Goal: Transaction & Acquisition: Purchase product/service

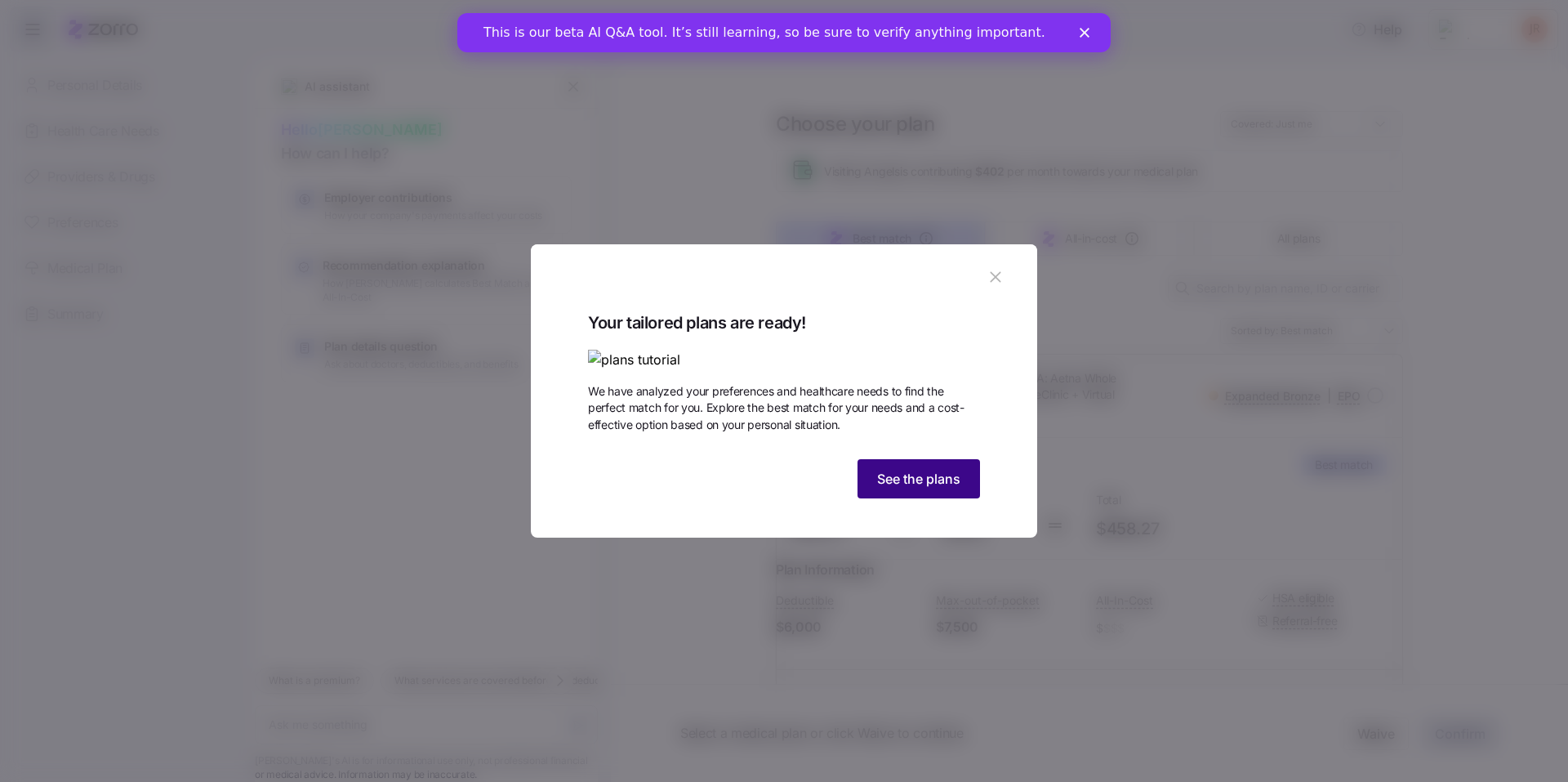
click at [901, 488] on span "See the plans" at bounding box center [919, 479] width 84 height 19
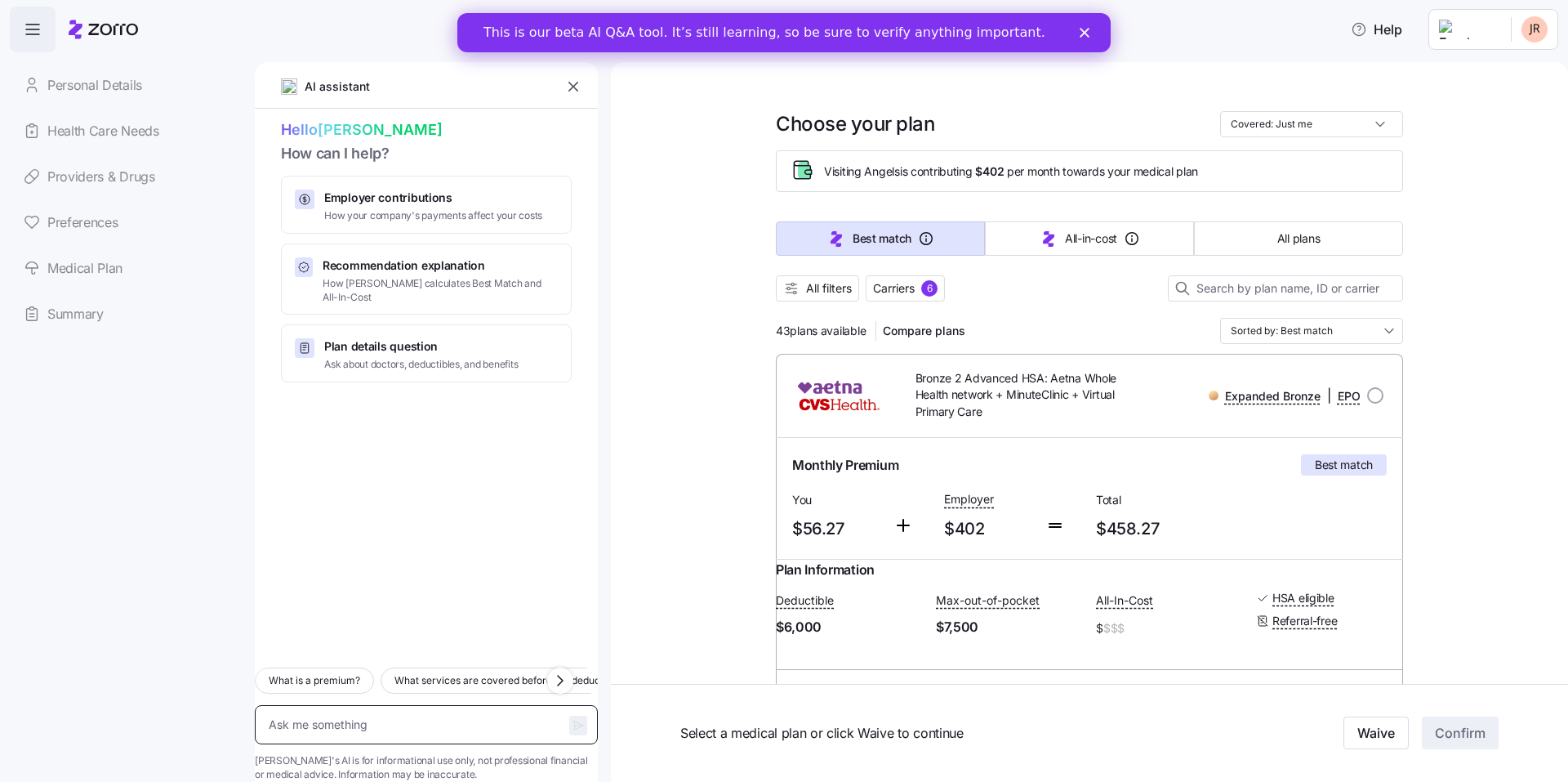
click at [337, 705] on textarea at bounding box center [426, 725] width 343 height 39
type textarea "x"
type textarea "a"
type textarea "x"
type textarea "an"
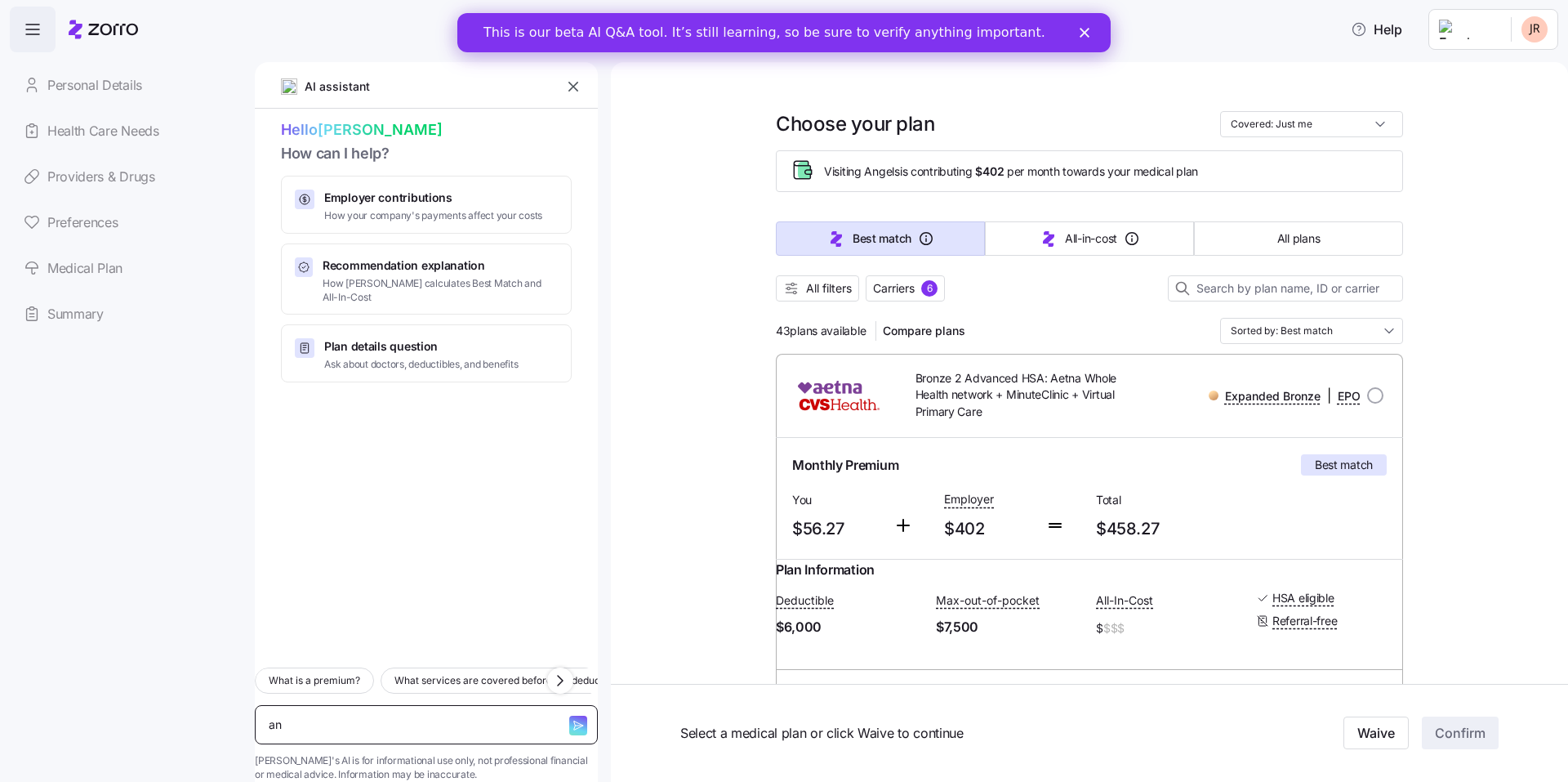
type textarea "x"
type textarea "any"
type textarea "x"
type textarea "any"
type textarea "x"
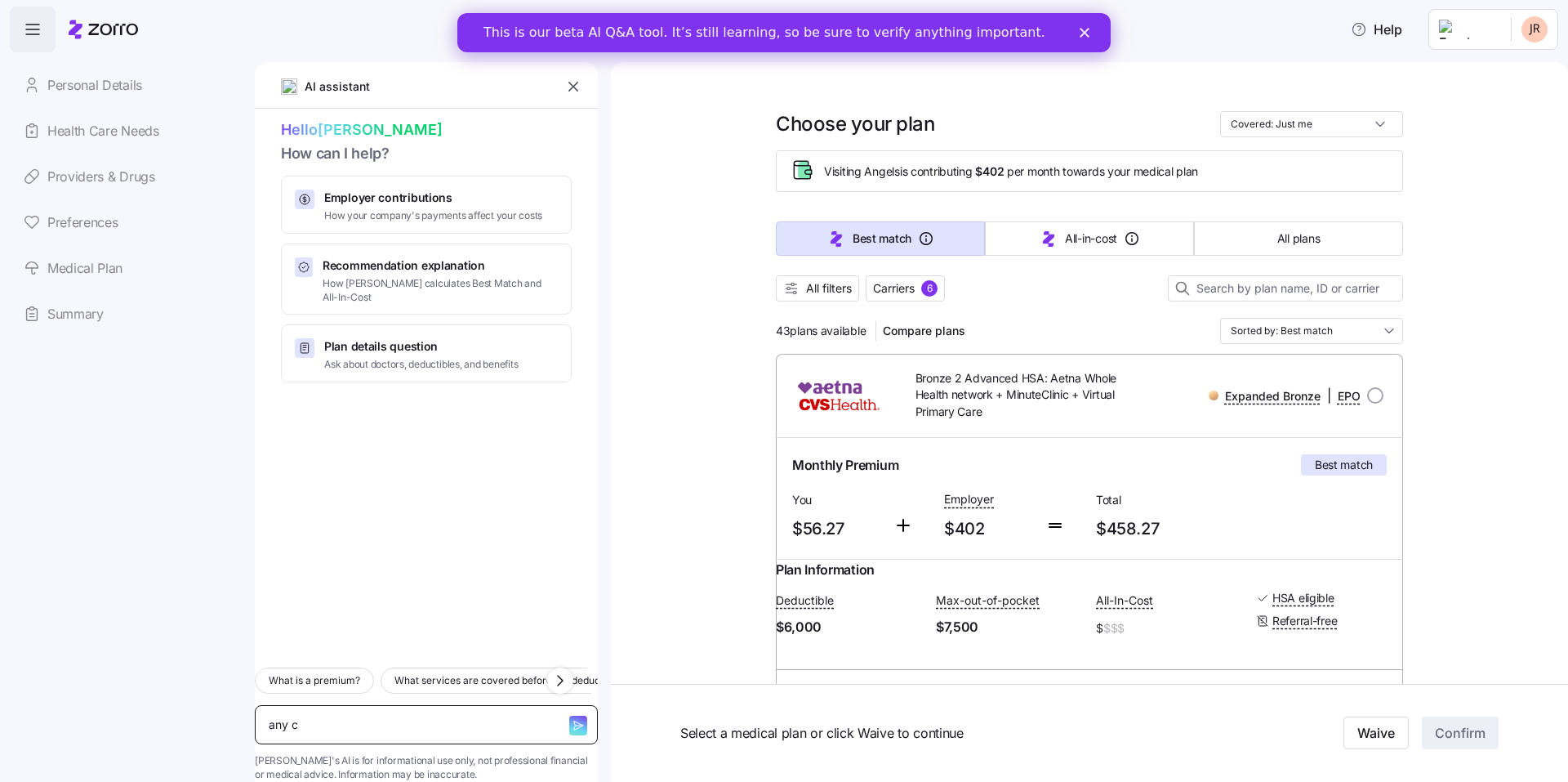
type textarea "any co"
type textarea "x"
type textarea "any cov"
type textarea "x"
type textarea "any cove"
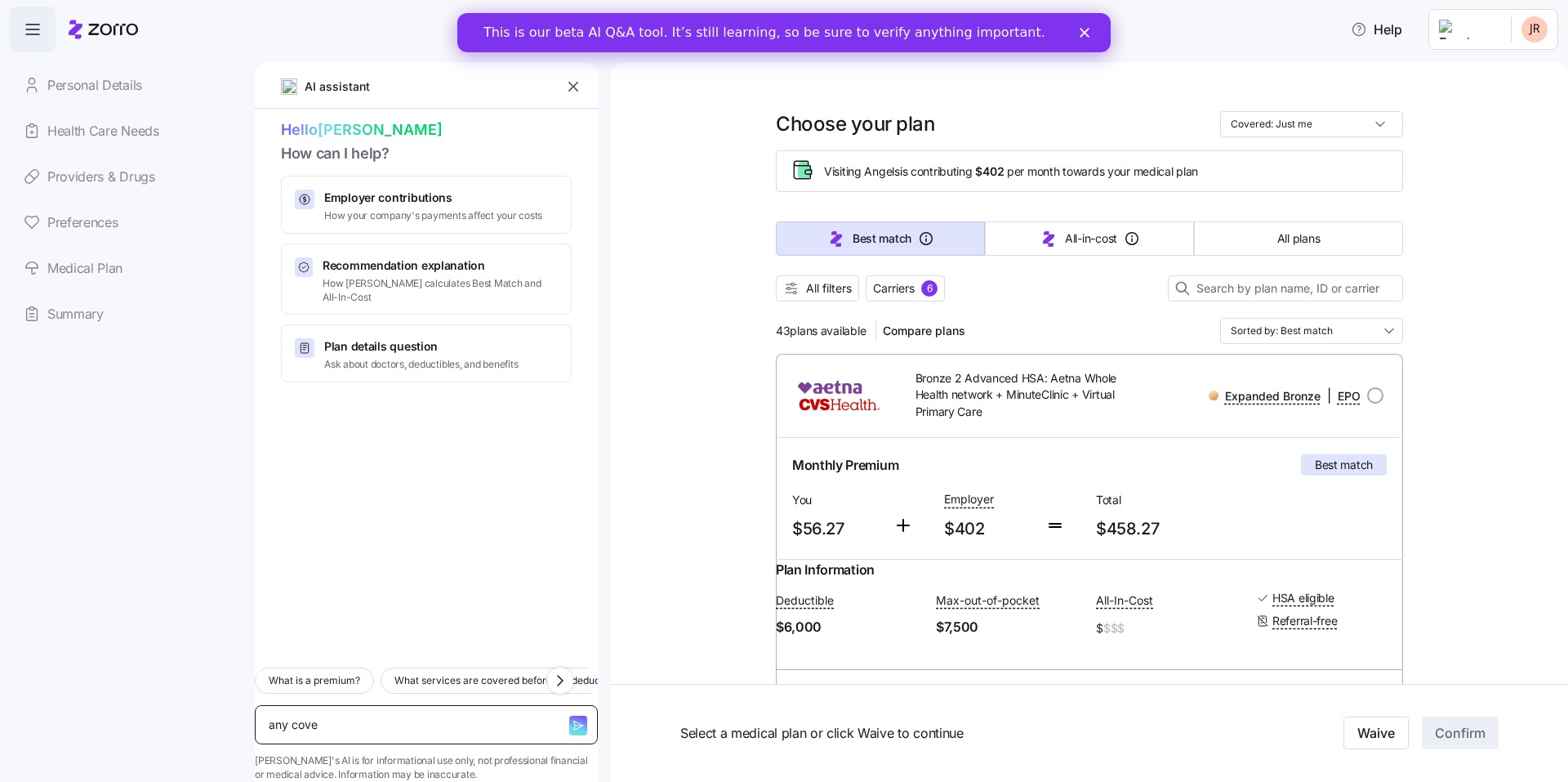
type textarea "x"
type textarea "any cover"
type textarea "x"
type textarea "any cover"
type textarea "x"
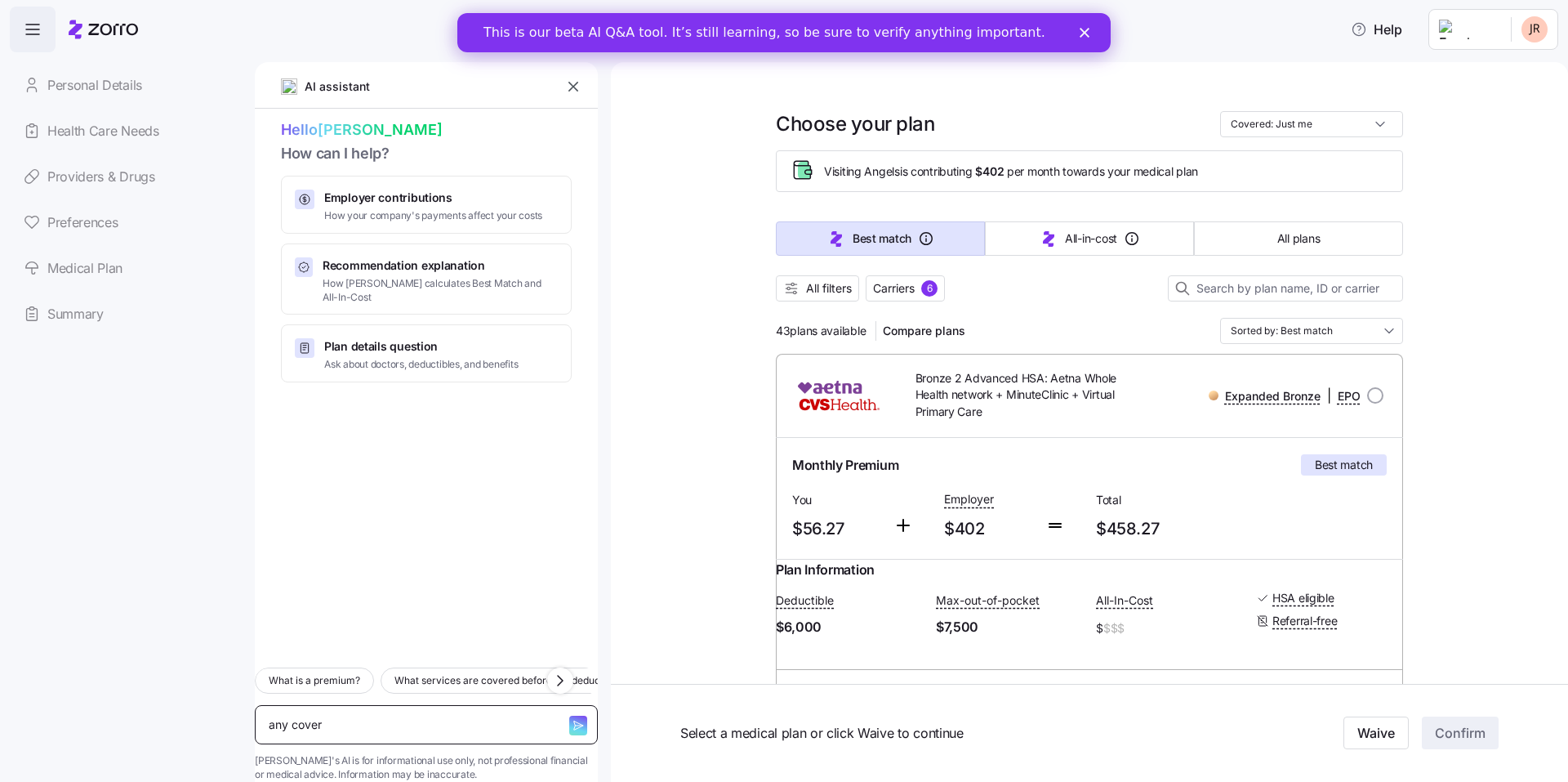
type textarea "any cover g"
type textarea "x"
type textarea "any cover gl"
type textarea "x"
type textarea "any cover glp"
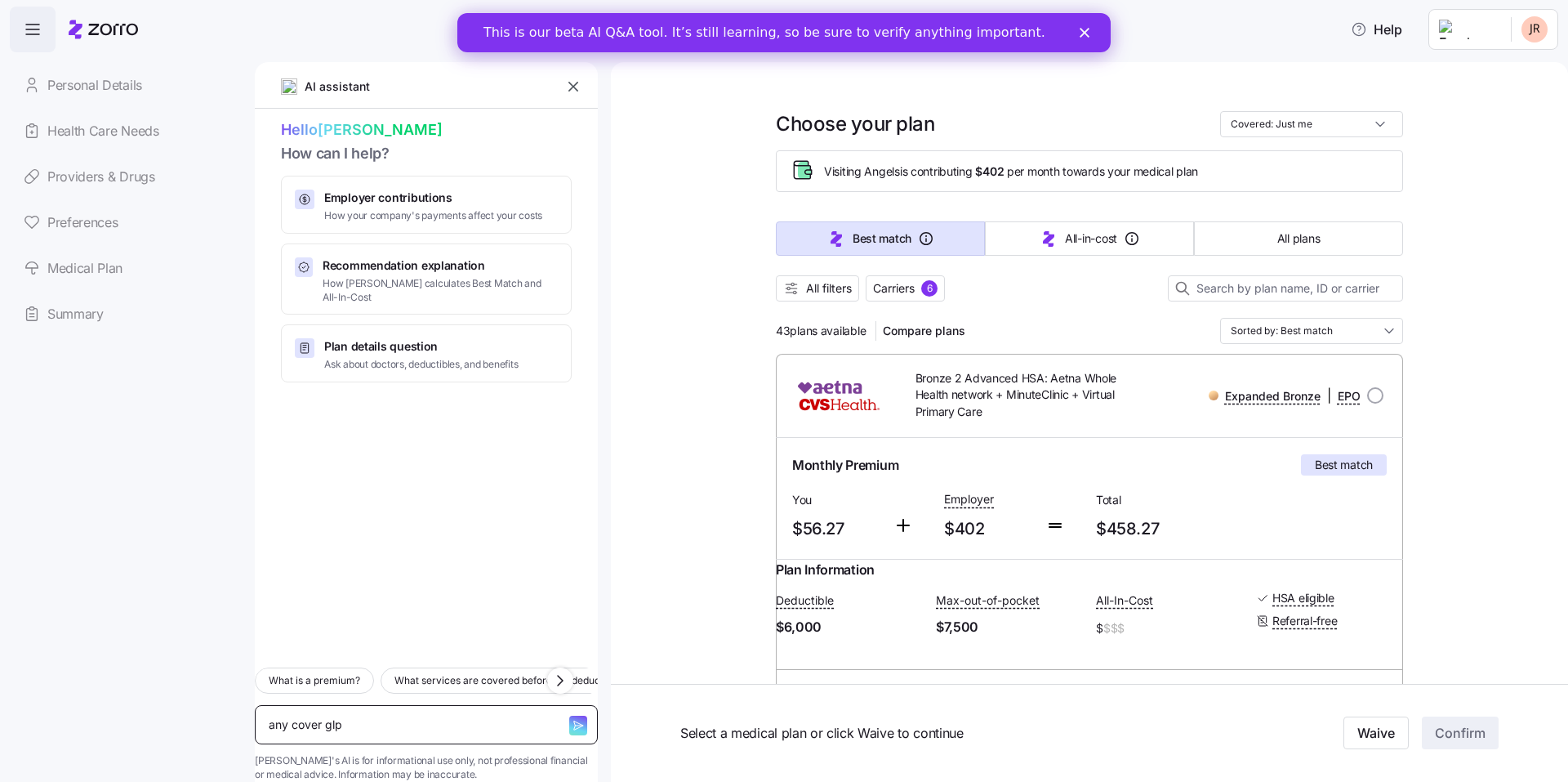
type textarea "x"
type textarea "any cover glp-"
type textarea "x"
type textarea "any cover glp-1"
type textarea "x"
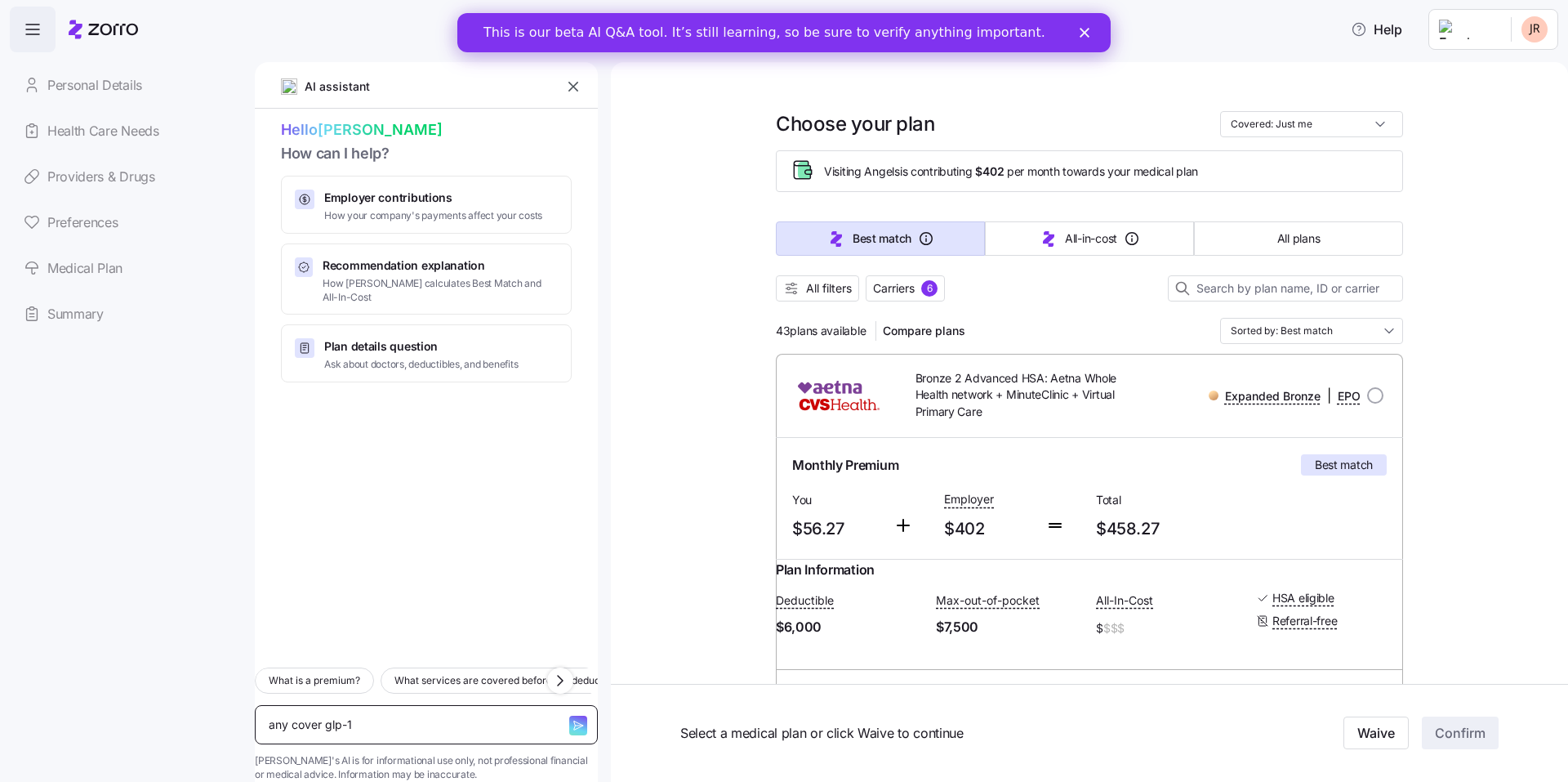
type textarea "any cover glp-1"
type textarea "x"
type textarea "any cover glp-1 d"
type textarea "x"
type textarea "any cover glp-1 dr"
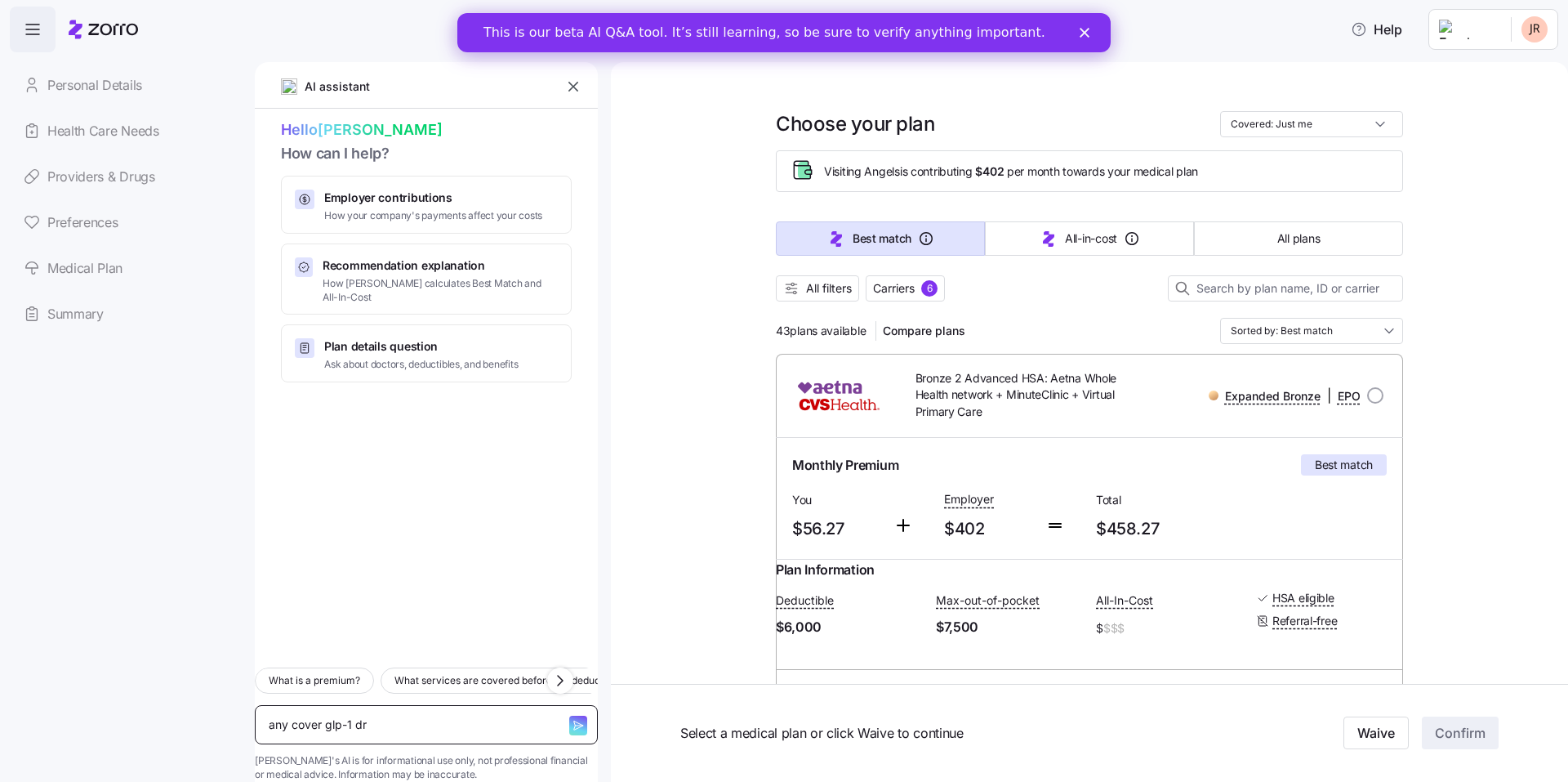
type textarea "x"
type textarea "any cover glp-1 dru"
type textarea "x"
type textarea "any cover glp-1 drug"
type textarea "x"
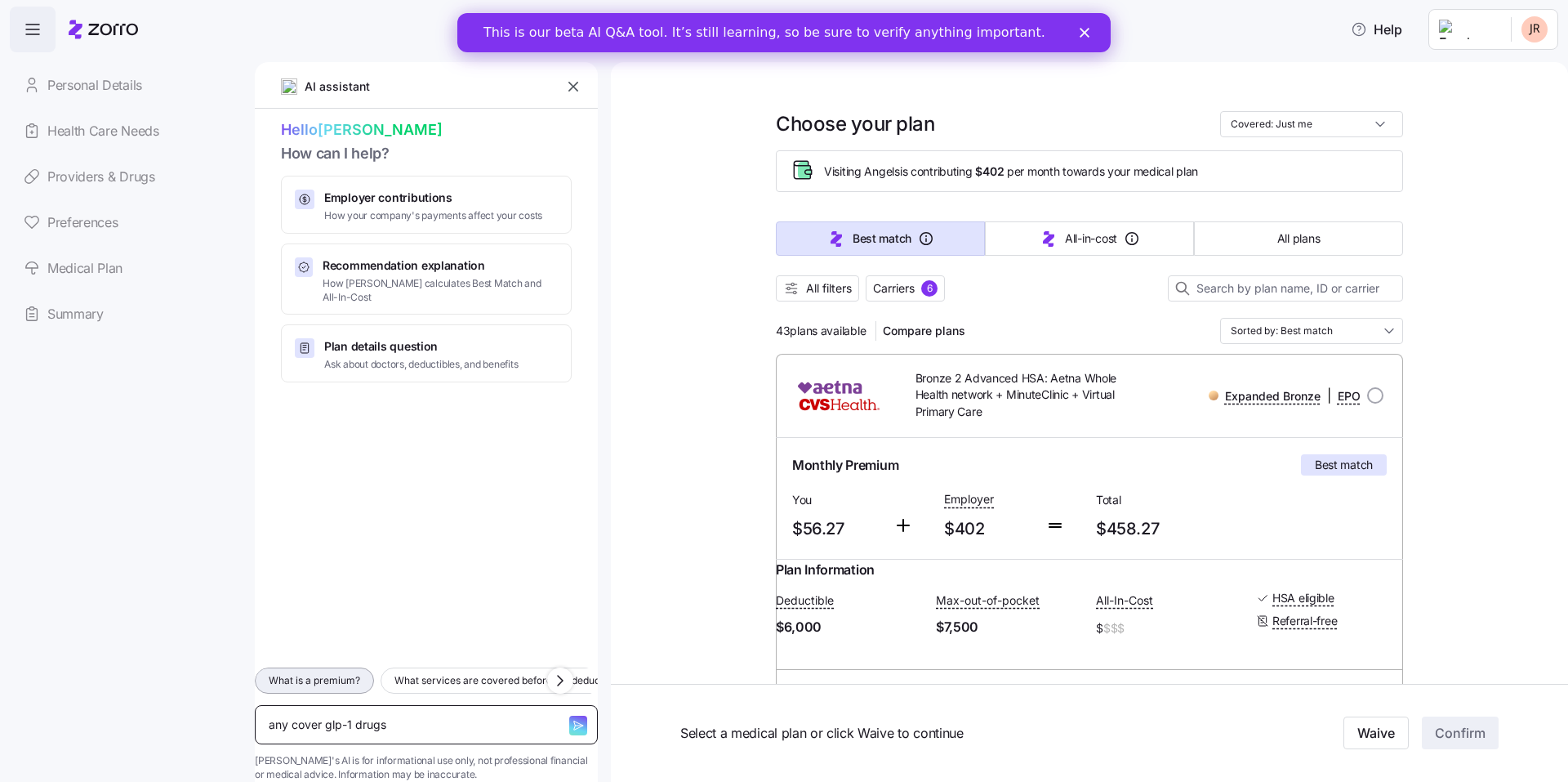
type textarea "any cover glp-1 drugs"
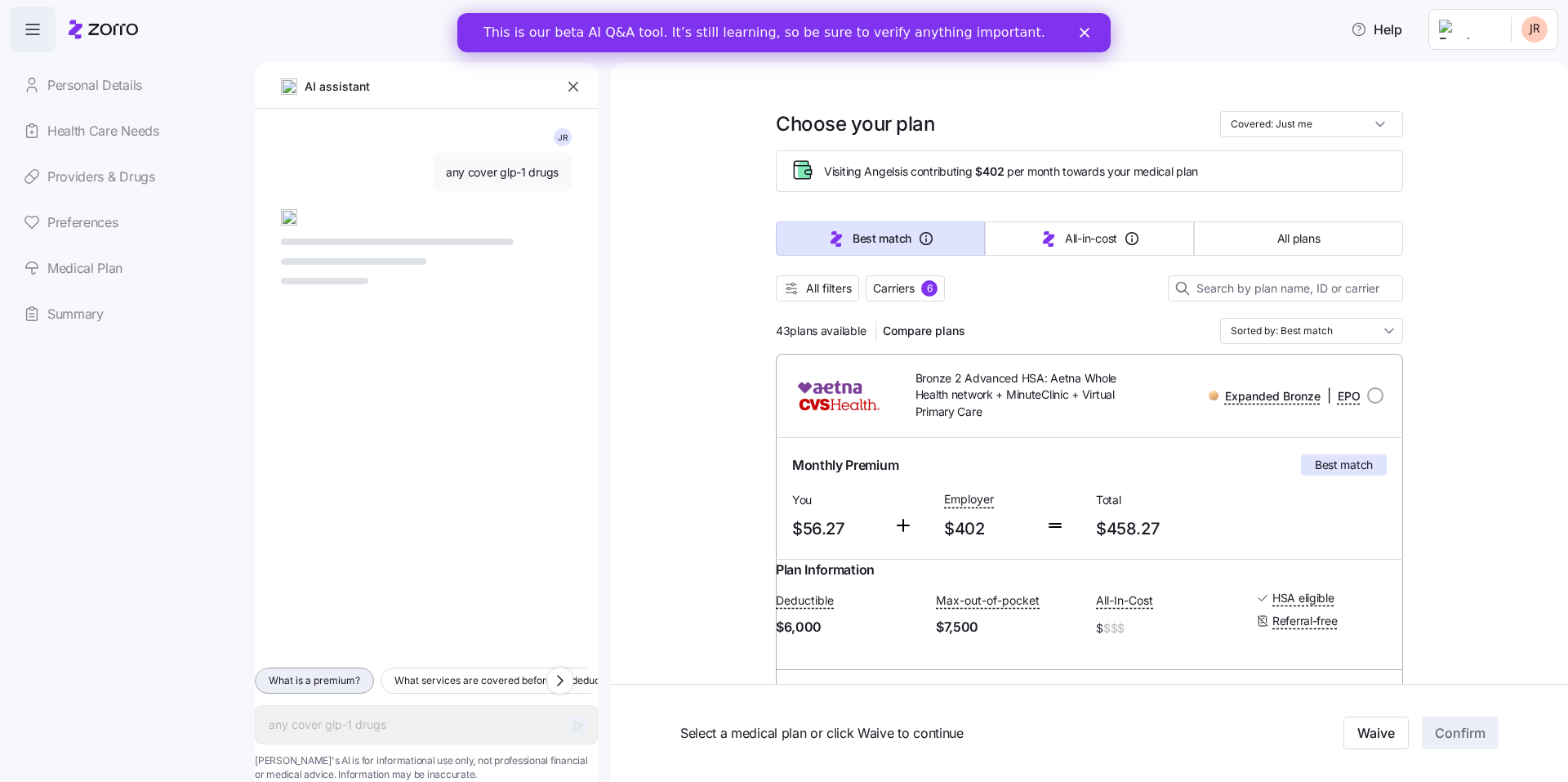
type textarea "x"
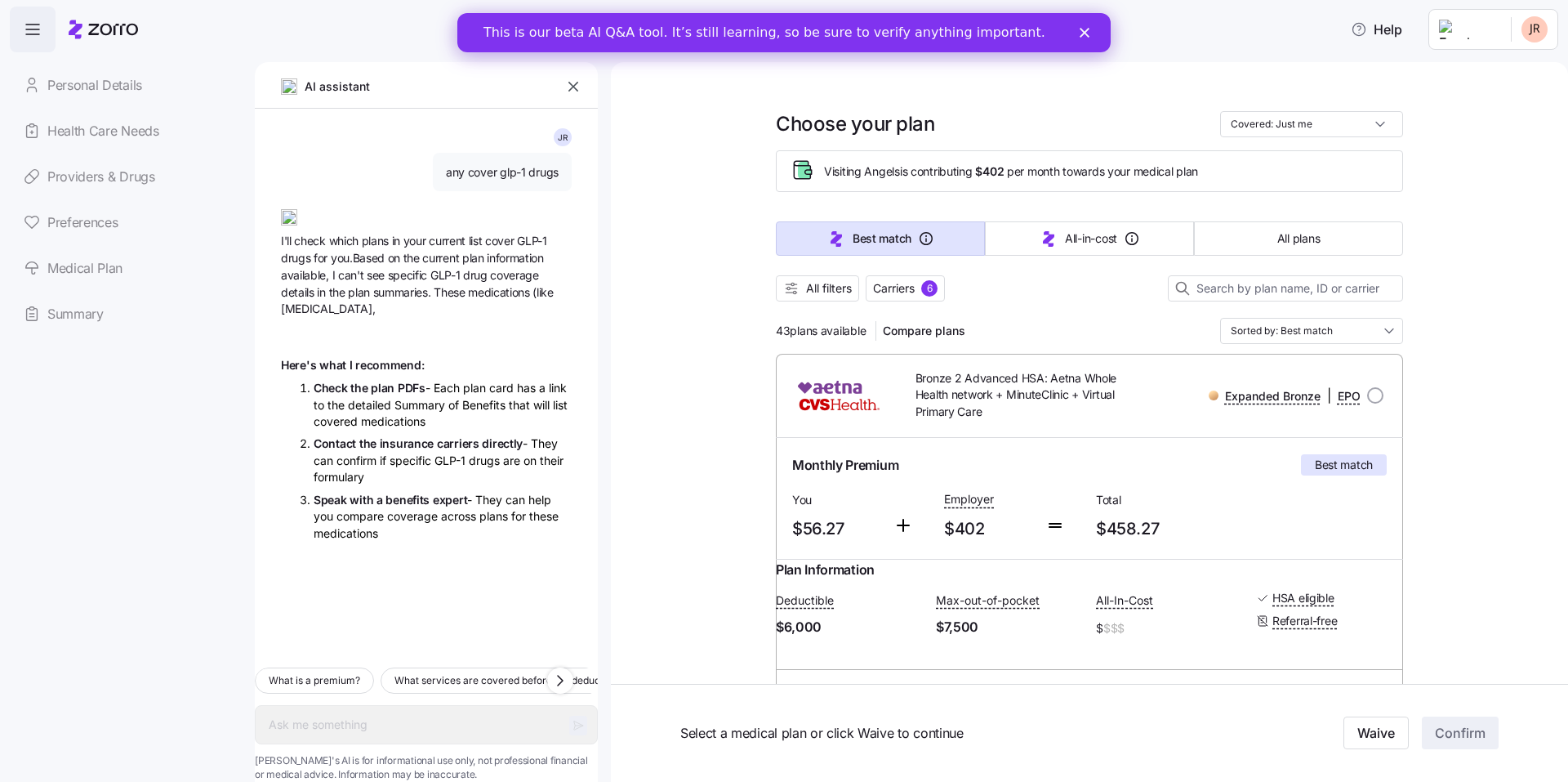
type textarea "x"
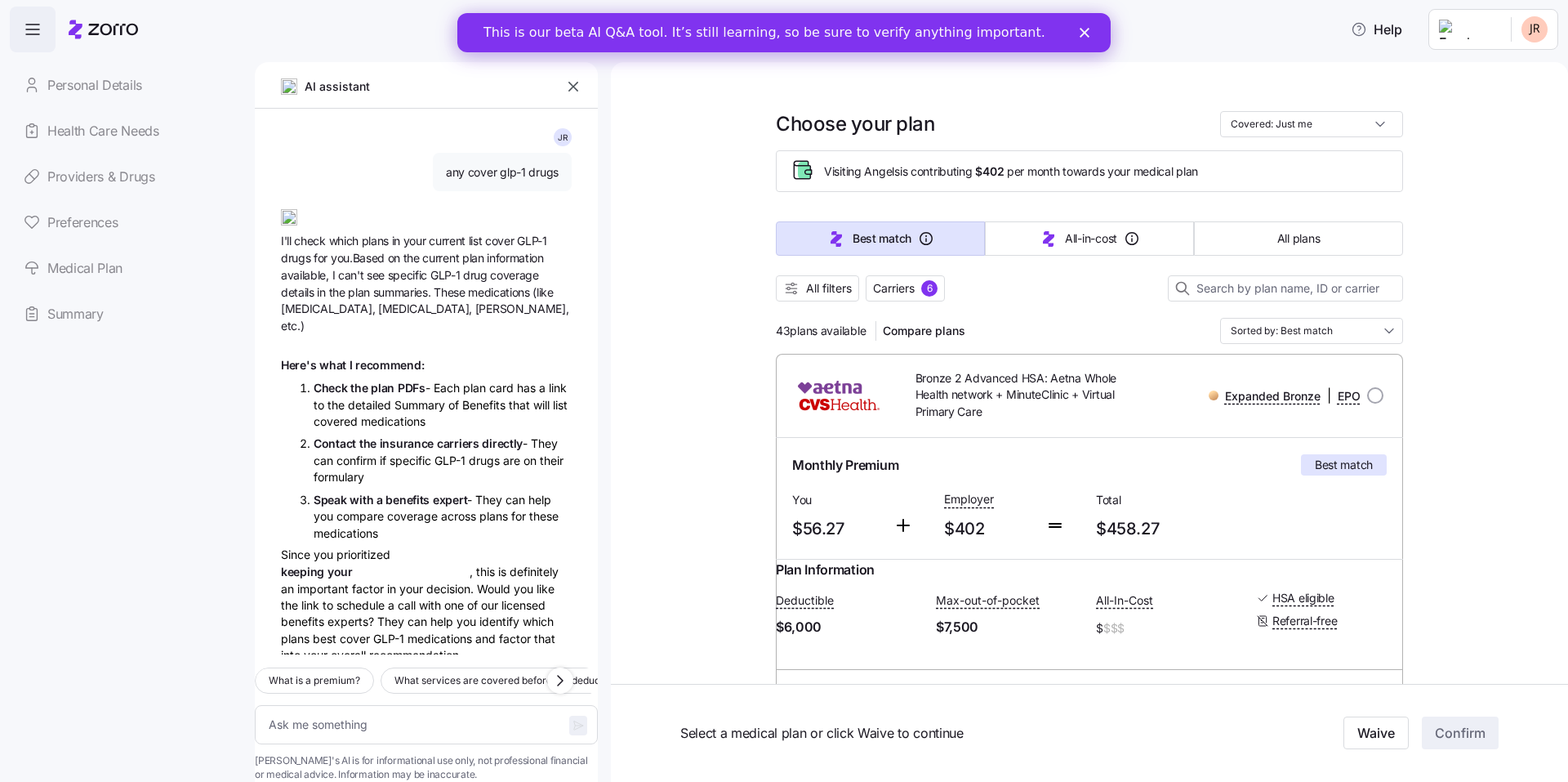
scroll to position [18, 0]
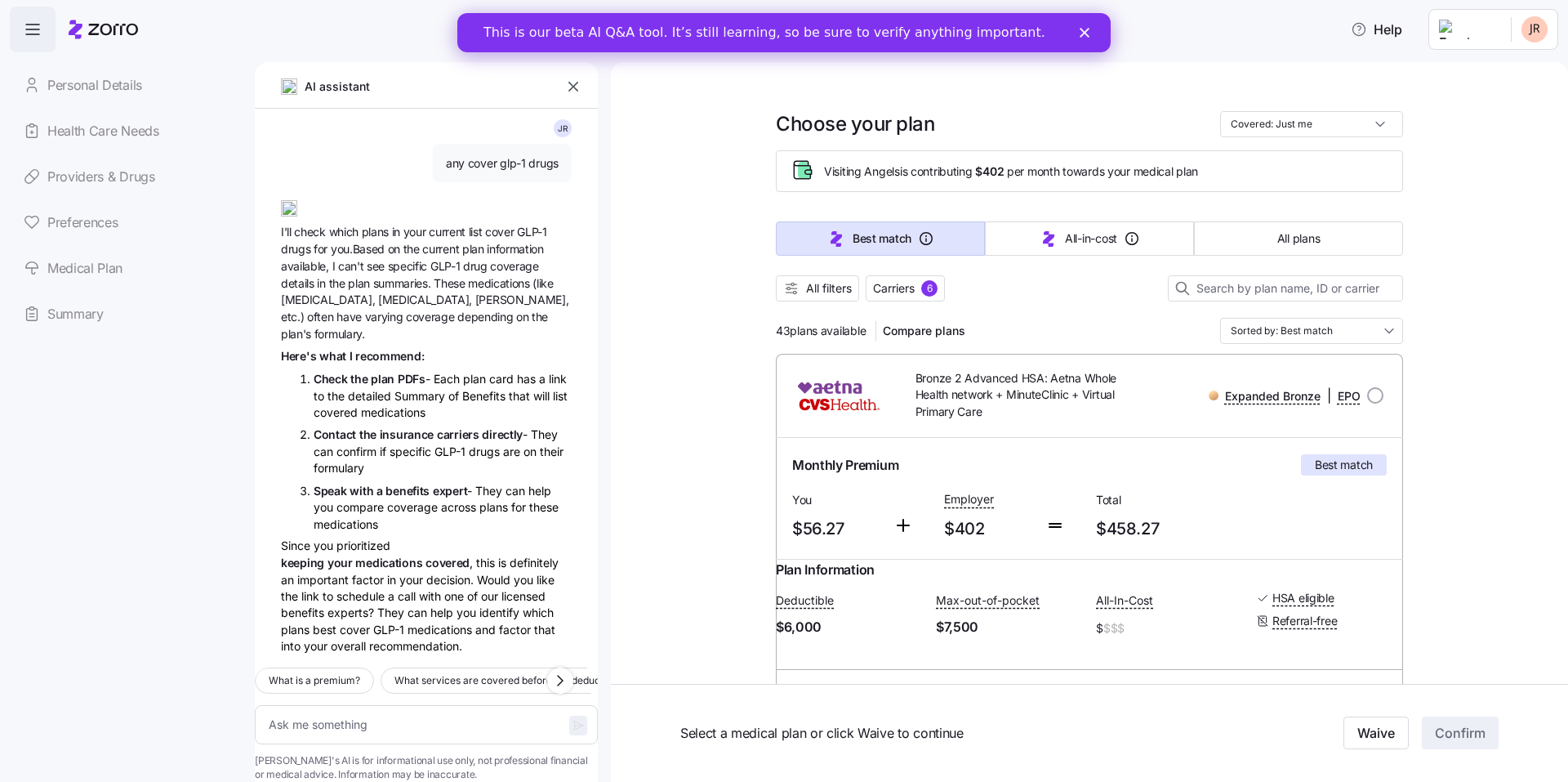
click at [575, 89] on icon "button" at bounding box center [573, 87] width 17 height 17
